Goal: Navigation & Orientation: Find specific page/section

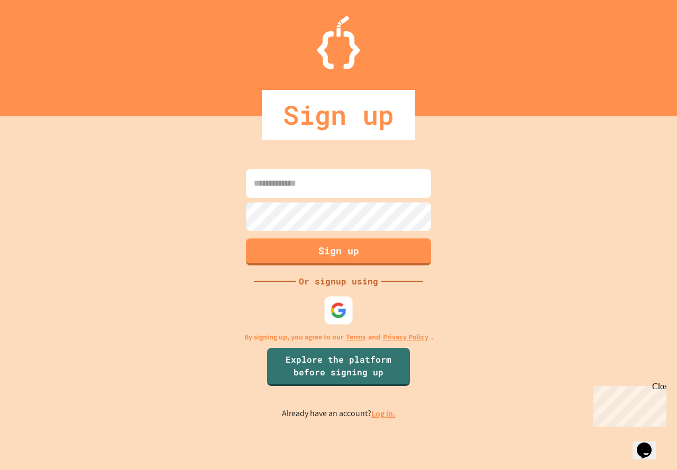
click at [345, 313] on img at bounding box center [338, 310] width 17 height 17
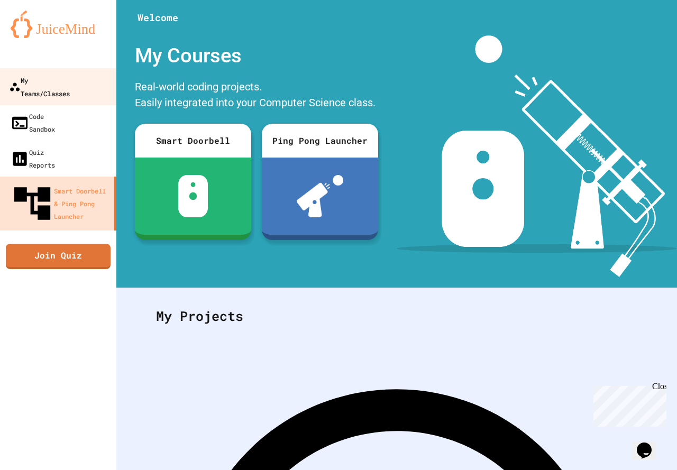
click at [54, 84] on div "My Teams/Classes" at bounding box center [39, 87] width 61 height 26
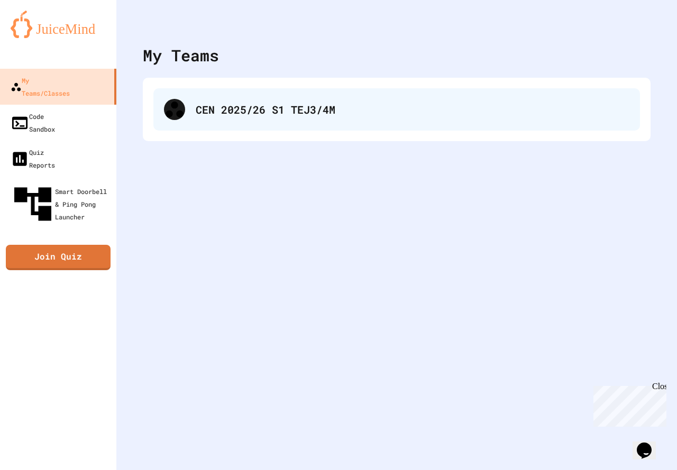
click at [238, 120] on div "CEN 2025/26 S1 TEJ3/4M" at bounding box center [396, 109] width 486 height 42
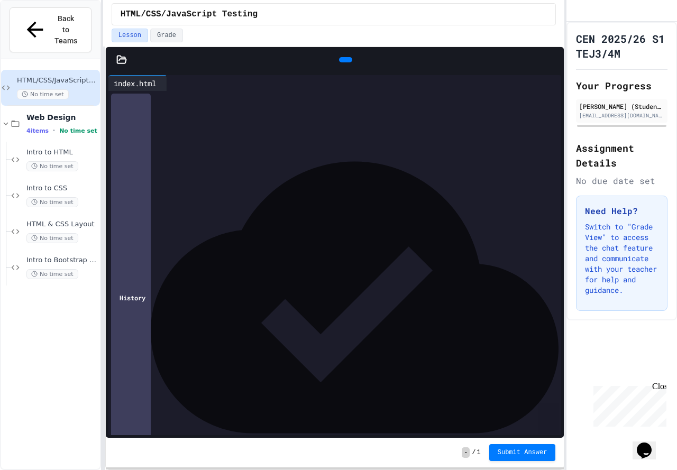
click at [323, 78] on div at bounding box center [359, 83] width 384 height 16
click at [344, 62] on div at bounding box center [345, 59] width 13 height 5
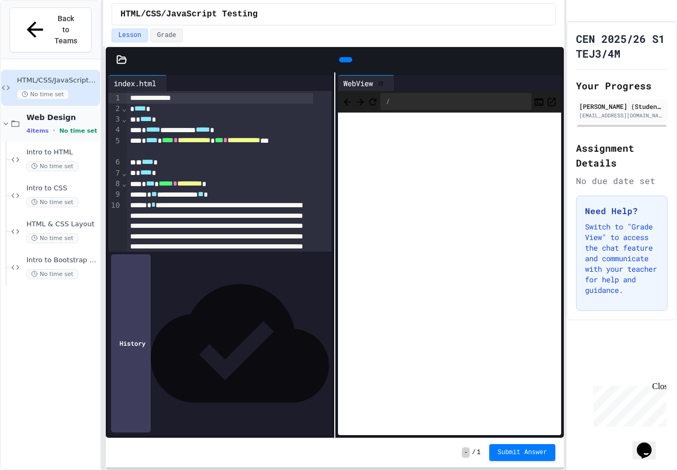
click at [87, 126] on div "4 items • No time set" at bounding box center [61, 130] width 71 height 8
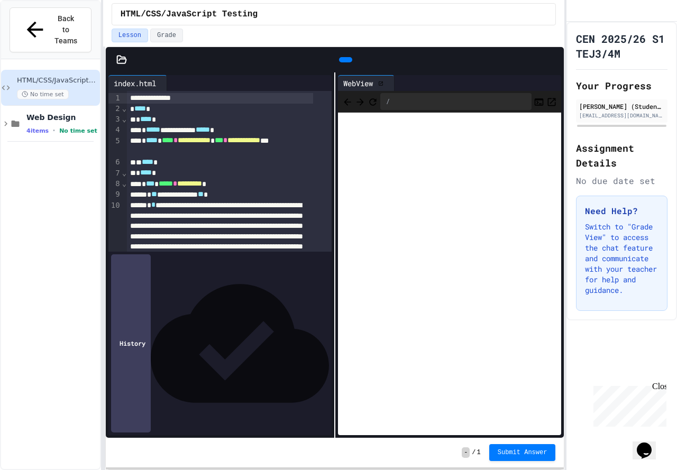
click at [87, 126] on div "4 items • No time set" at bounding box center [61, 130] width 71 height 8
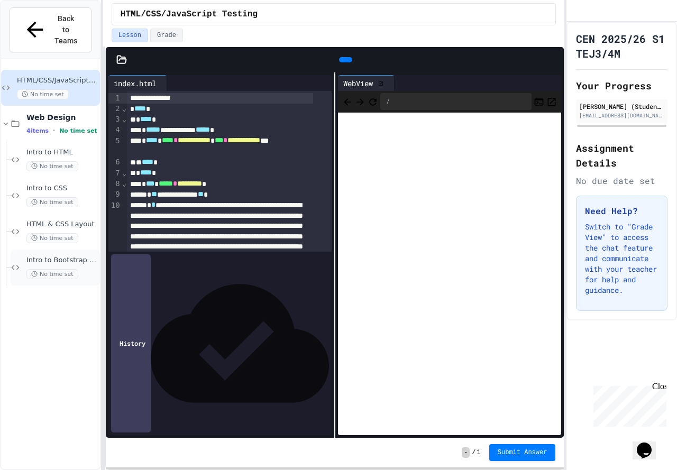
click at [58, 256] on div "Intro to Bootstrap - Responsive Web Design No time set" at bounding box center [61, 267] width 71 height 23
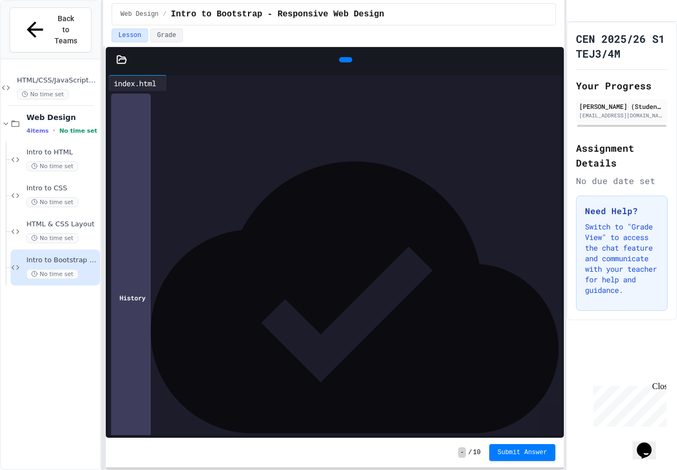
click at [339, 61] on div at bounding box center [345, 59] width 13 height 5
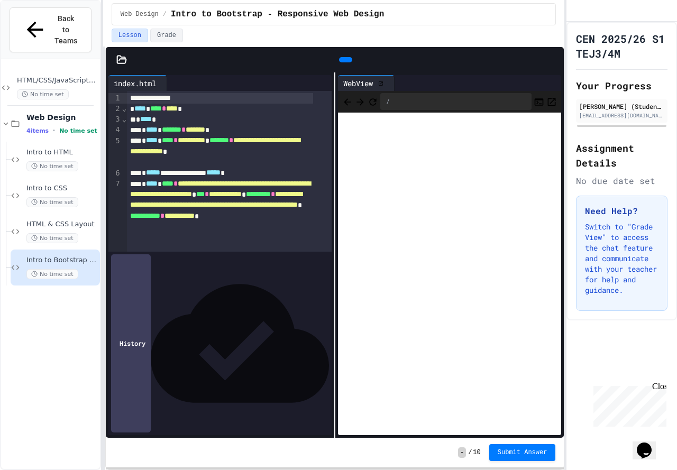
click at [380, 84] on icon at bounding box center [380, 83] width 5 height 5
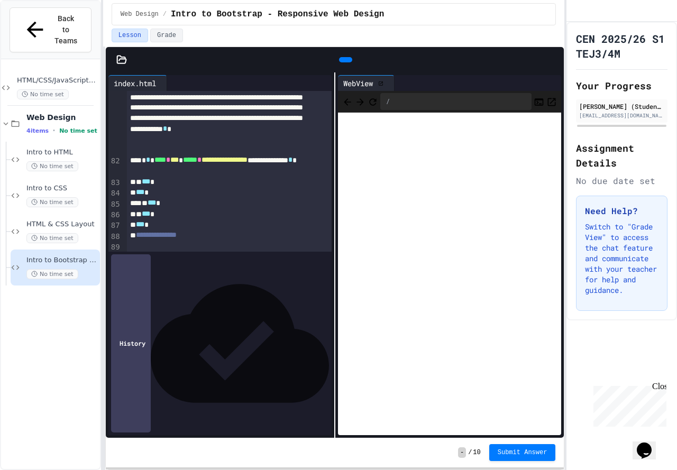
scroll to position [1601, 0]
